Goal: Task Accomplishment & Management: Use online tool/utility

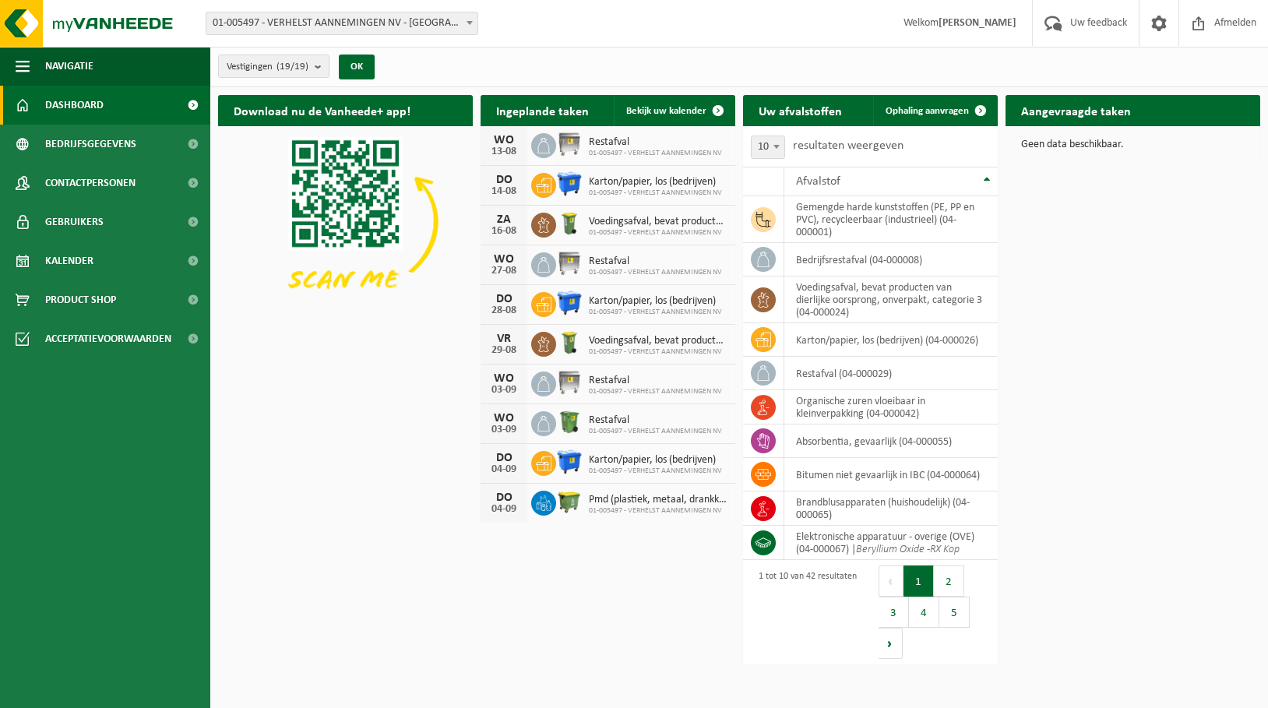
click at [1141, 441] on div "Download nu de Vanheede+ app! Verberg Ingeplande taken Bekijk uw kalender WO 13…" at bounding box center [739, 324] width 1050 height 474
click at [89, 254] on span "Kalender" at bounding box center [69, 260] width 48 height 39
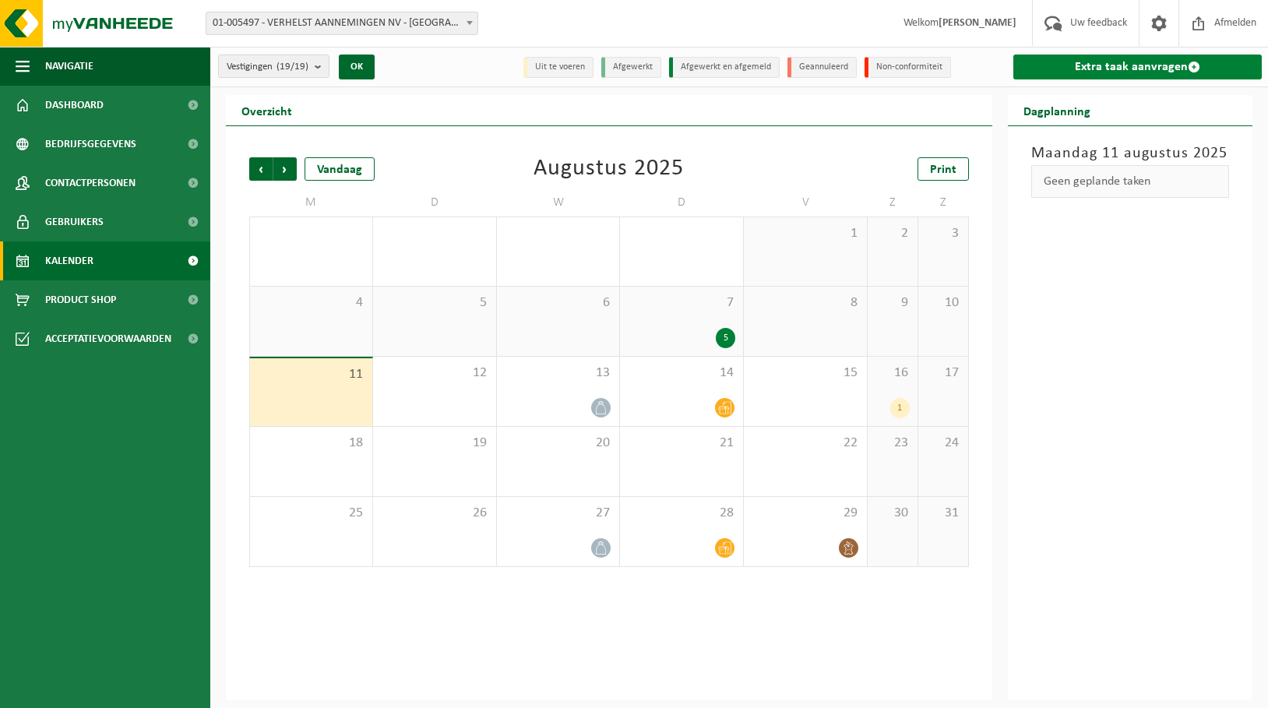
click at [1223, 62] on link "Extra taak aanvragen" at bounding box center [1137, 67] width 249 height 25
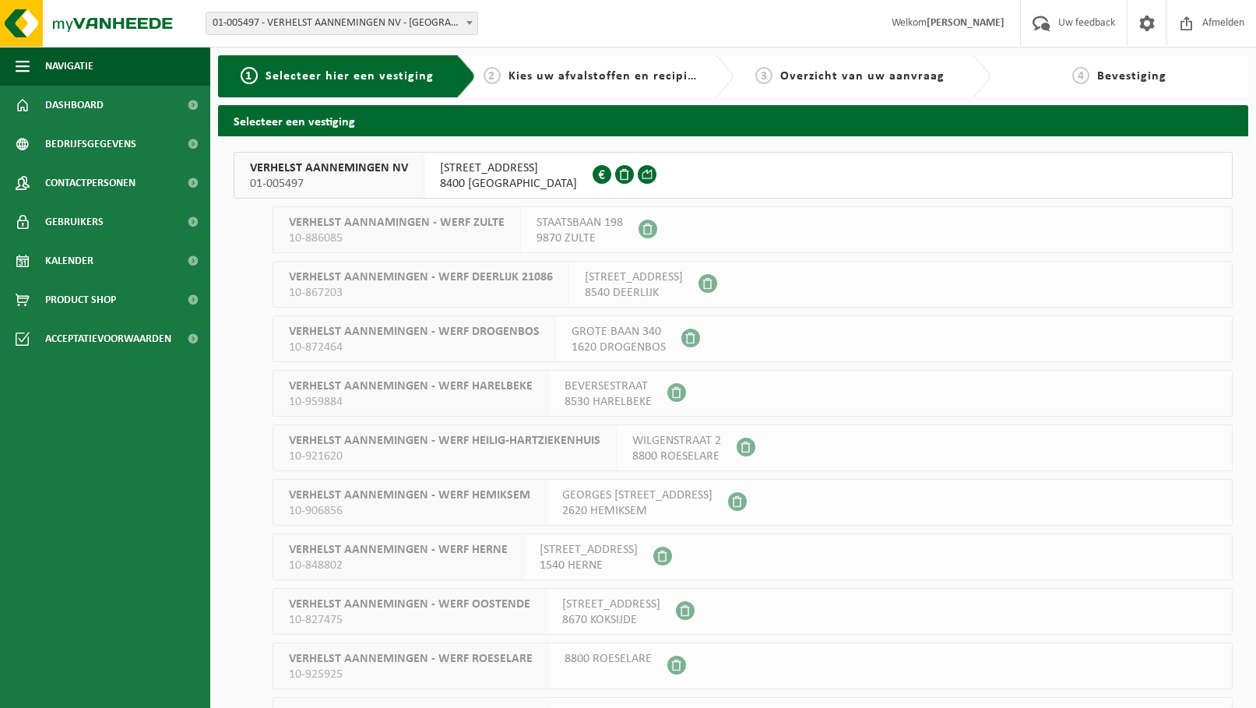
click at [496, 182] on span "8400 [GEOGRAPHIC_DATA]" at bounding box center [508, 184] width 137 height 16
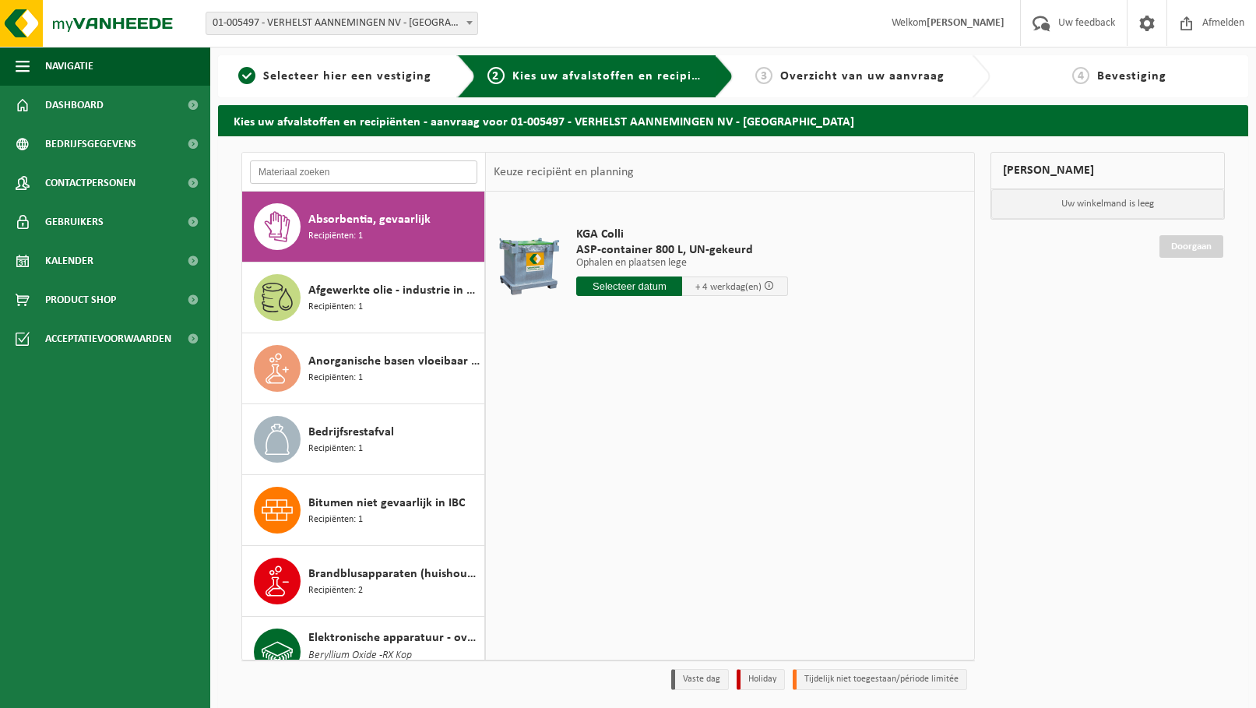
click at [270, 172] on input "text" at bounding box center [363, 171] width 227 height 23
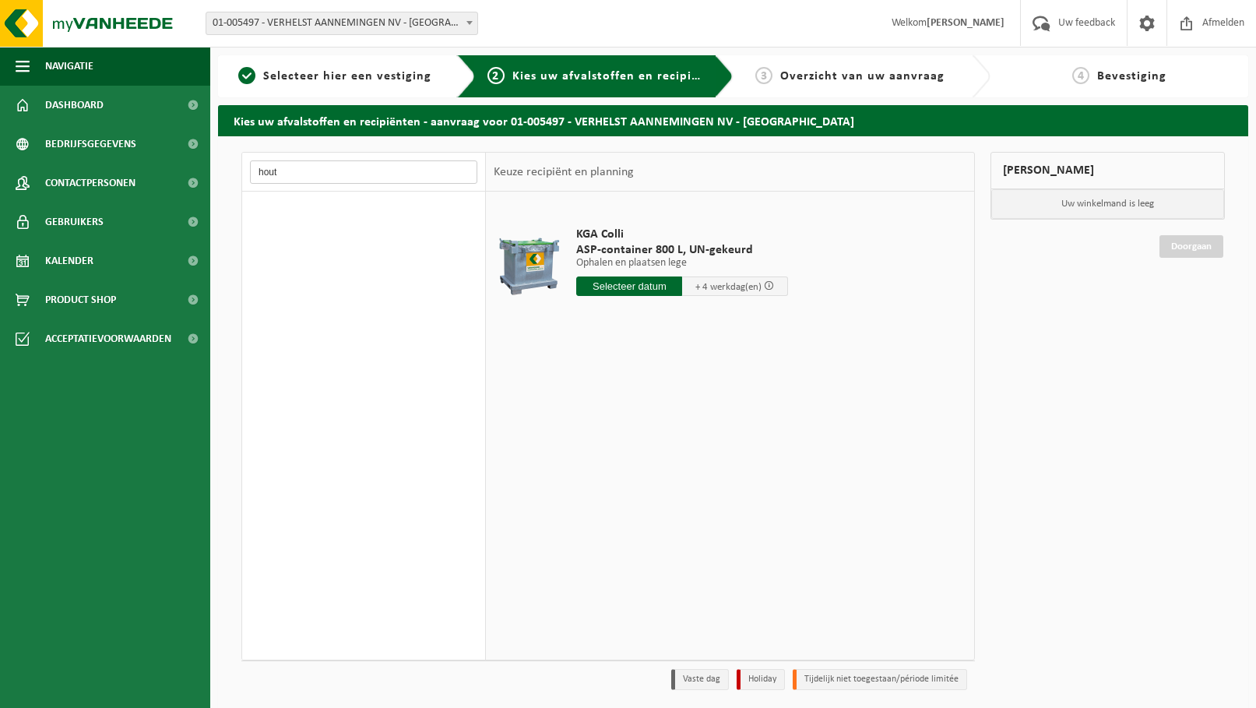
type input "hout"
drag, startPoint x: 331, startPoint y: 176, endPoint x: 140, endPoint y: 164, distance: 191.2
click at [140, 164] on div "Navigatie Uw feedback Afmelden Dashboard Bedrijfsgegevens Contactpersonen Gebru…" at bounding box center [628, 380] width 1256 height 761
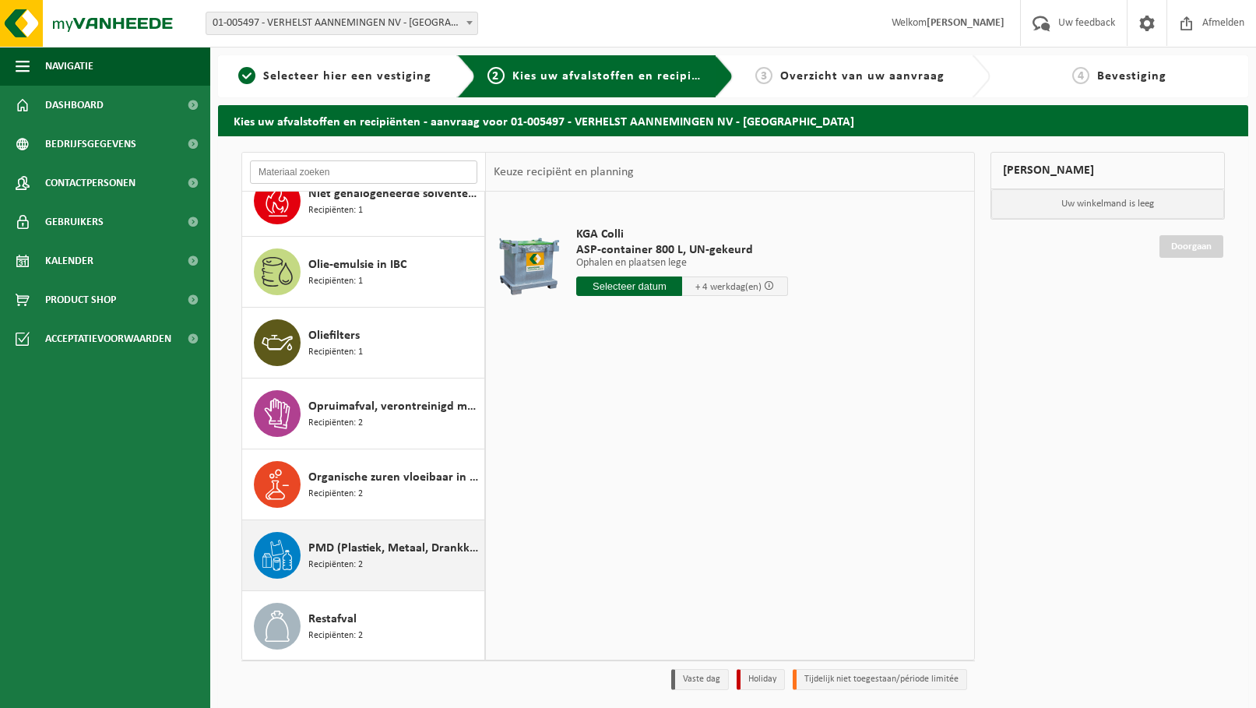
scroll to position [1598, 0]
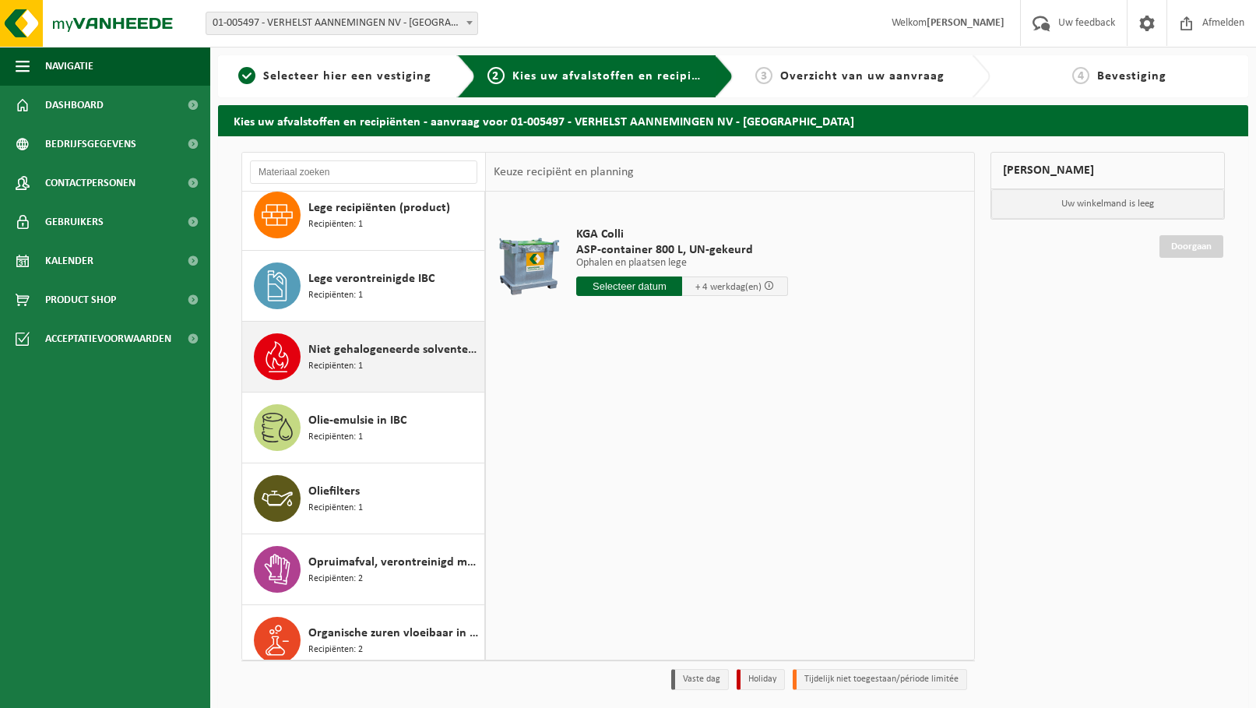
click at [380, 366] on div "Niet gehalogeneerde solventen - hoogcalorisch in kleinverpakking Recipiënten: 1" at bounding box center [363, 357] width 243 height 70
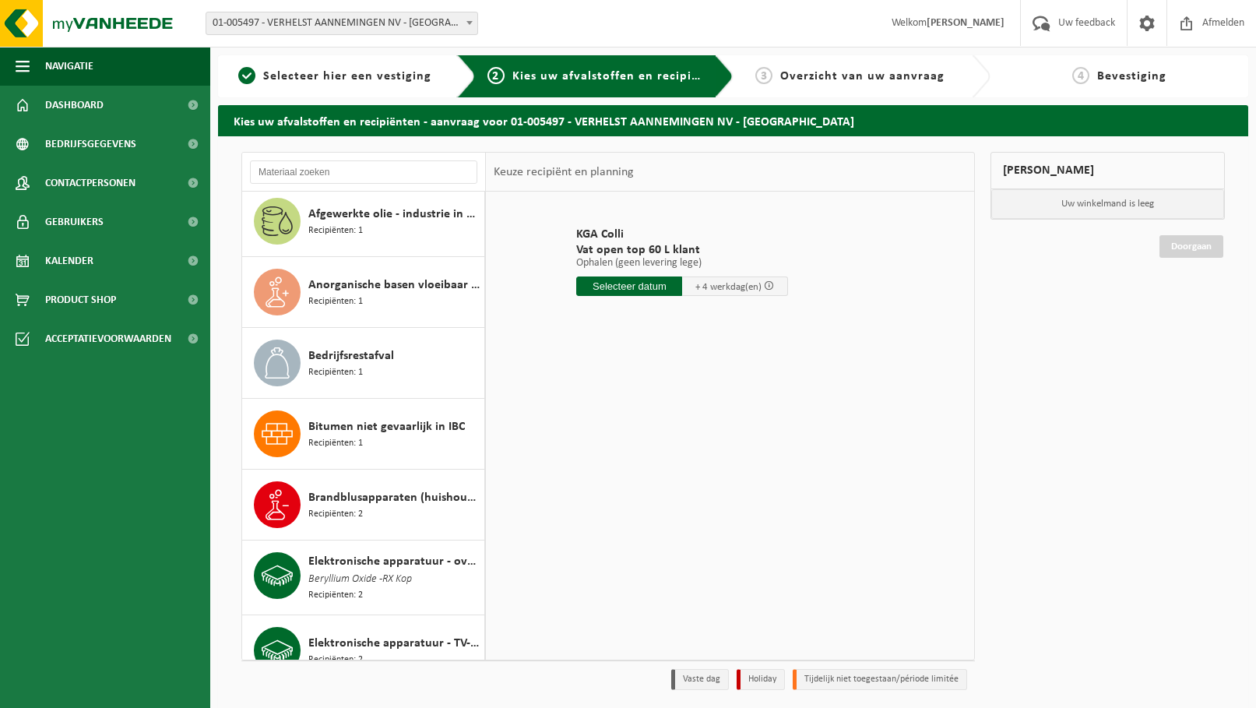
scroll to position [0, 0]
